Goal: Task Accomplishment & Management: Complete application form

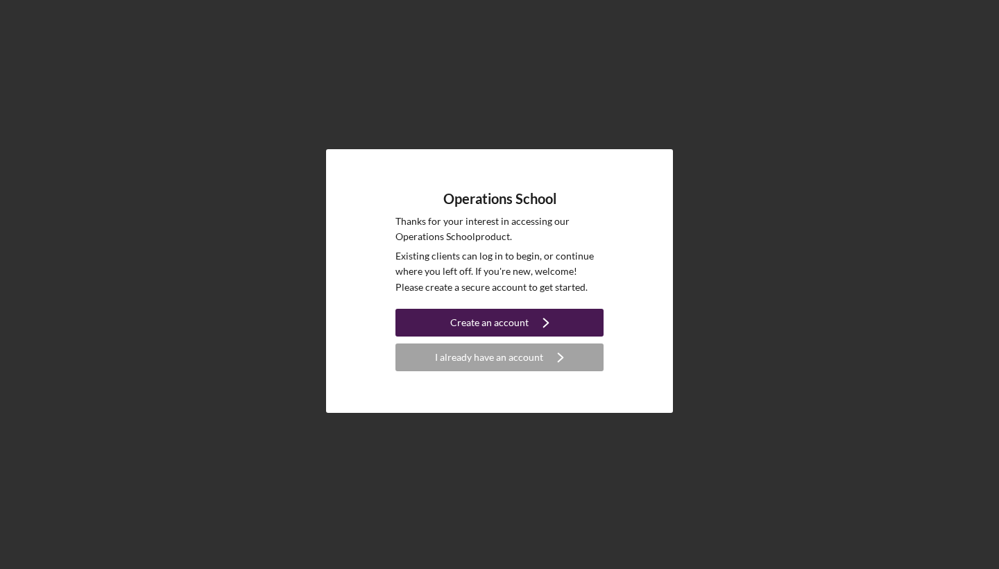
click at [507, 317] on div "Create an account" at bounding box center [489, 323] width 78 height 28
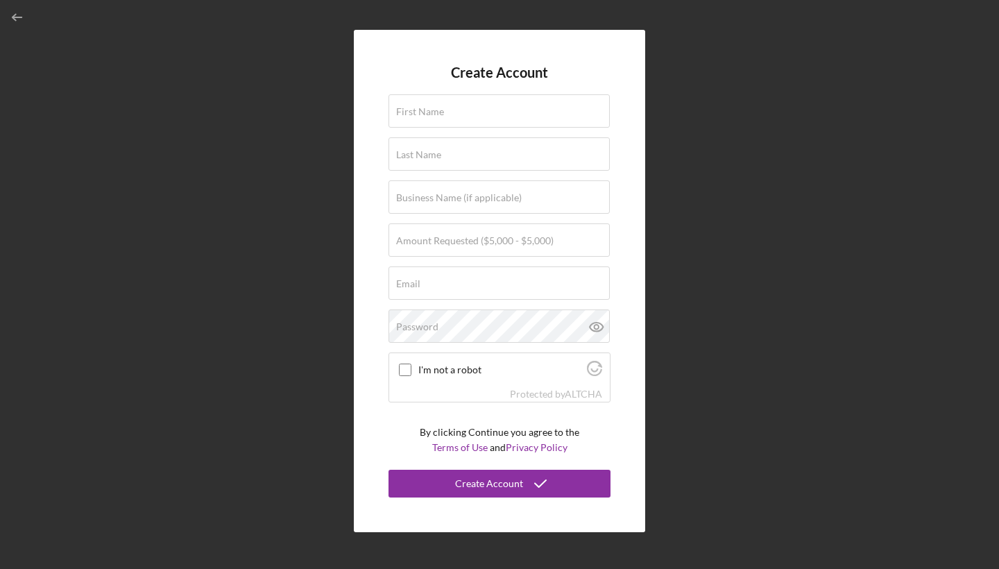
click at [24, 21] on icon "button" at bounding box center [17, 17] width 31 height 31
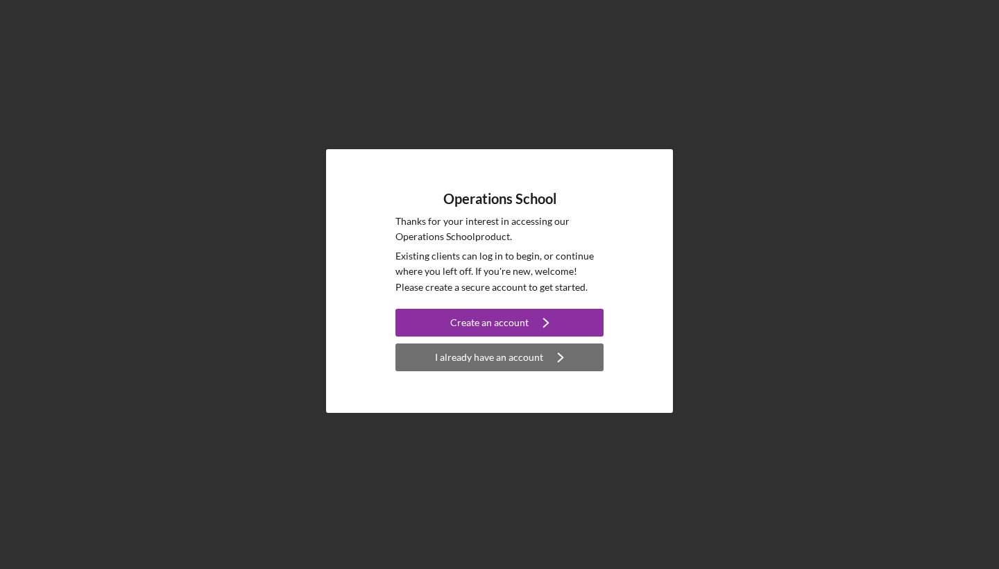
click at [514, 355] on div "I already have an account" at bounding box center [489, 358] width 108 height 28
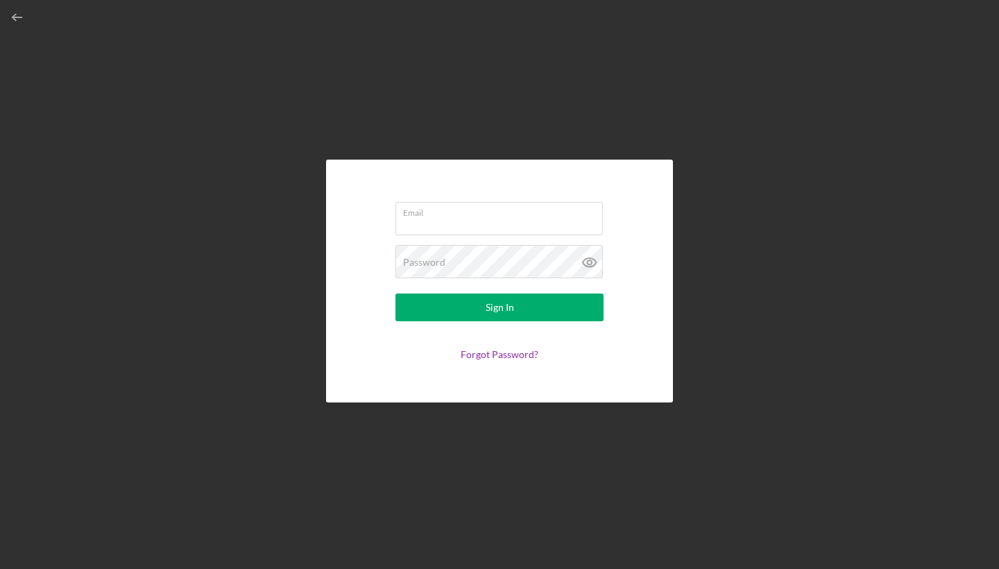
click at [502, 237] on form "Email Password Sign In Forgot Password?" at bounding box center [500, 281] width 278 height 174
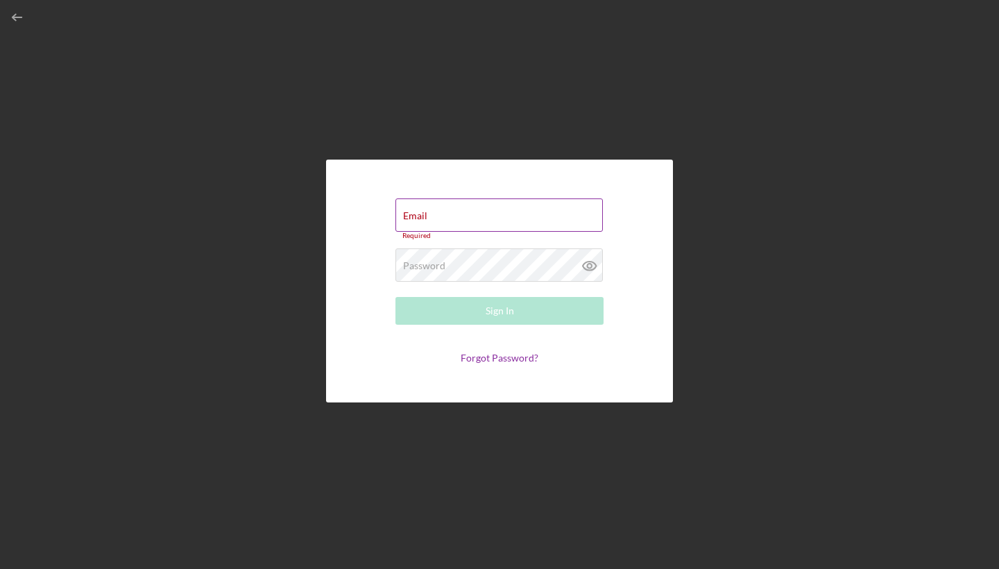
click at [500, 226] on input "Email" at bounding box center [500, 214] width 208 height 33
type input "o"
type input "[EMAIL_ADDRESS][DOMAIN_NAME]"
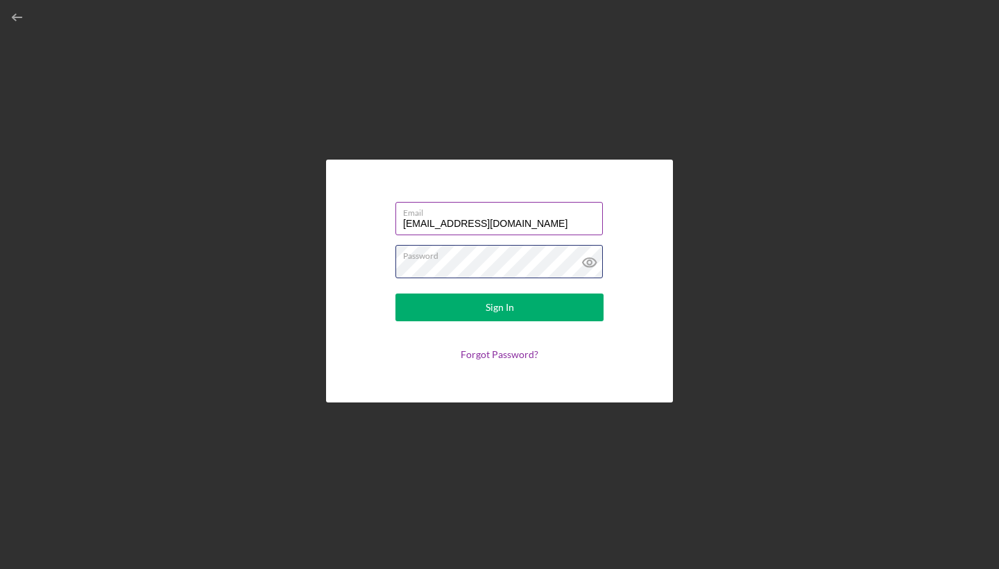
click at [500, 307] on button "Sign In" at bounding box center [500, 308] width 208 height 28
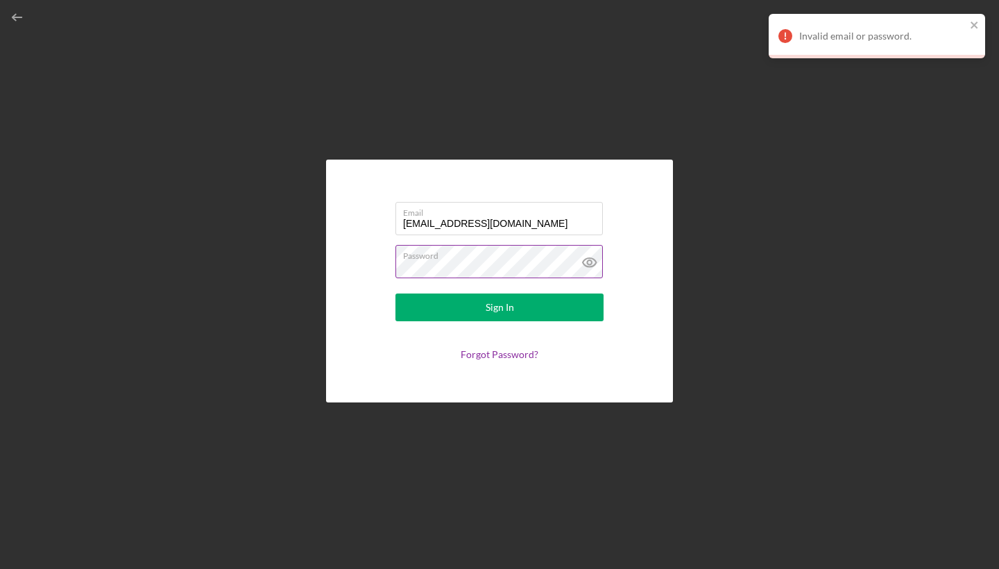
click at [586, 258] on icon at bounding box center [589, 262] width 13 height 9
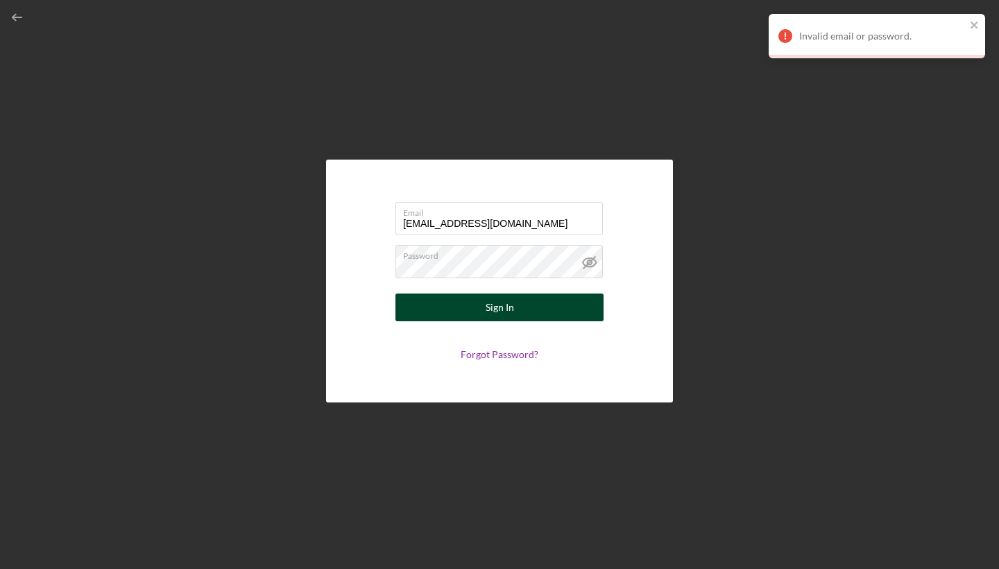
click at [471, 321] on form "Email [EMAIL_ADDRESS][DOMAIN_NAME] Password Sign In Forgot Password?" at bounding box center [500, 281] width 278 height 174
click at [482, 303] on button "Sign In" at bounding box center [500, 308] width 208 height 28
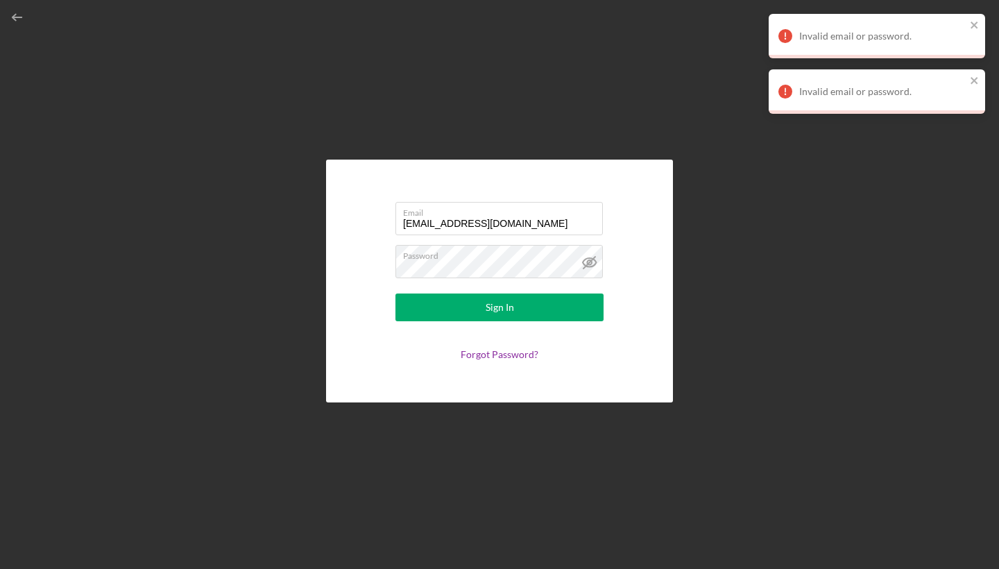
click at [704, 171] on div "Email [EMAIL_ADDRESS][DOMAIN_NAME] Password Sign In Forgot Password?" at bounding box center [500, 281] width 986 height 562
